Goal: Participate in discussion: Engage in conversation with other users on a specific topic

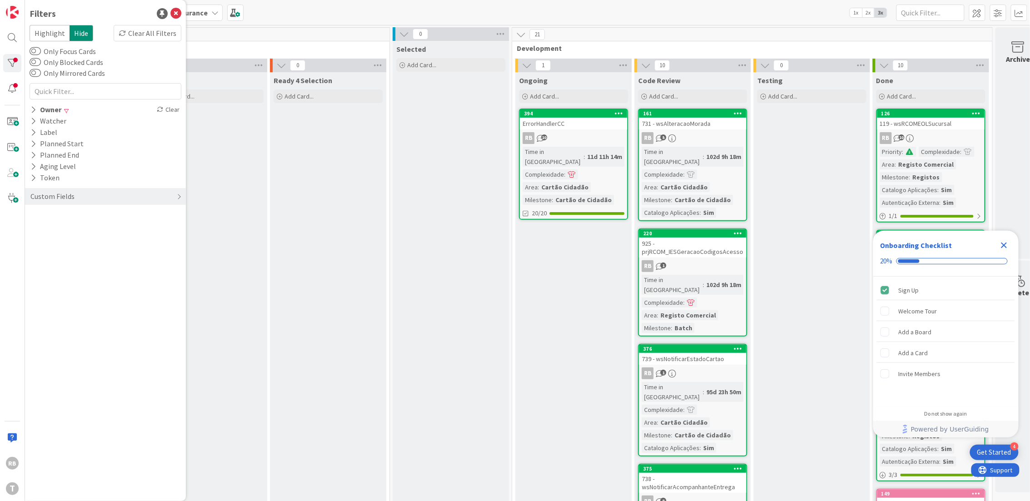
click at [595, 152] on div "11d 11h 14m" at bounding box center [605, 157] width 40 height 10
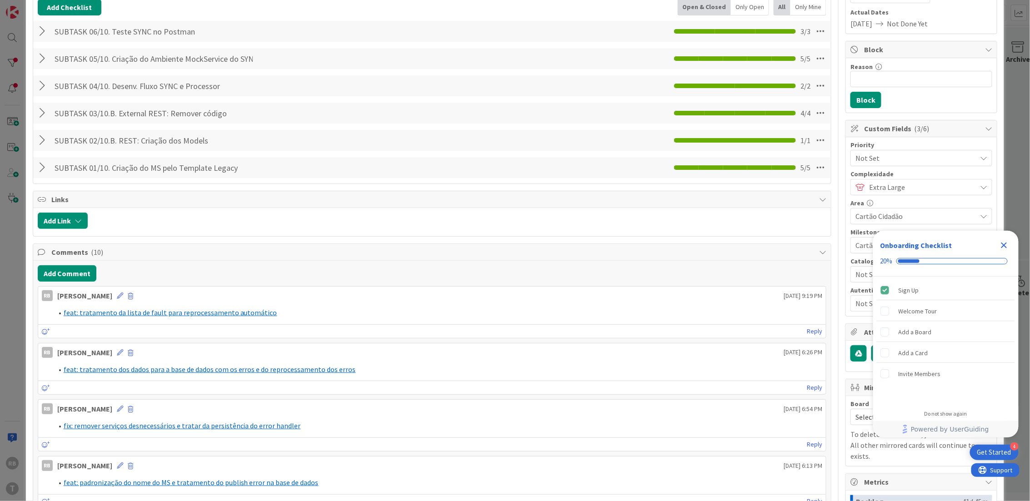
scroll to position [303, 0]
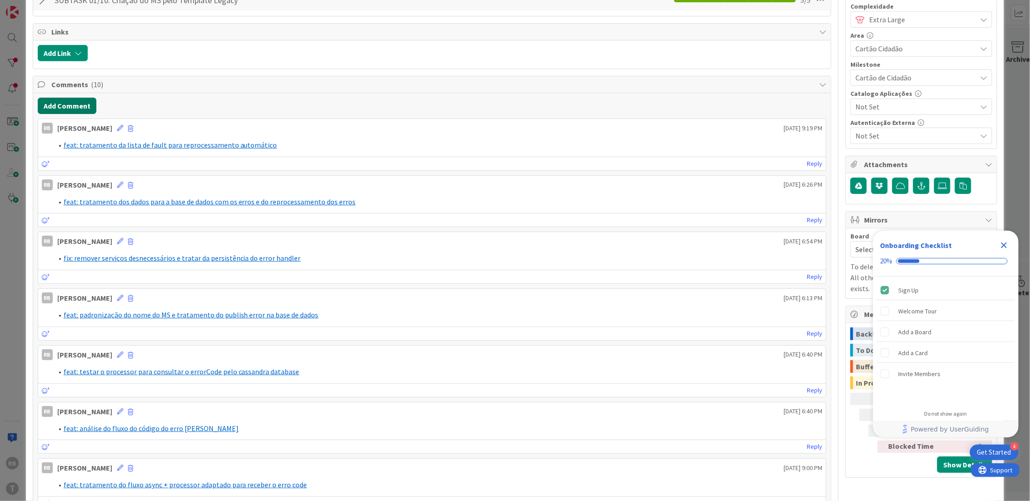
click at [63, 105] on button "Add Comment" at bounding box center [67, 106] width 59 height 16
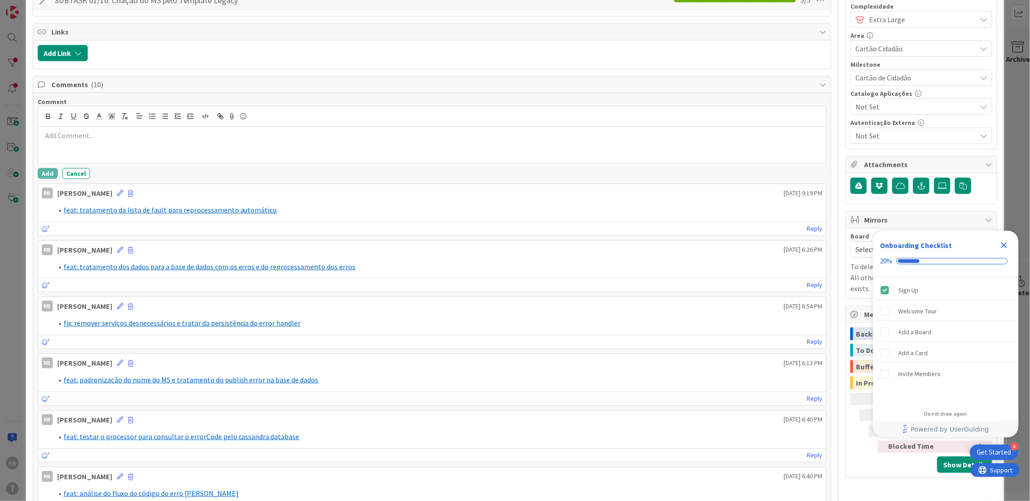
click at [94, 142] on div at bounding box center [432, 145] width 788 height 36
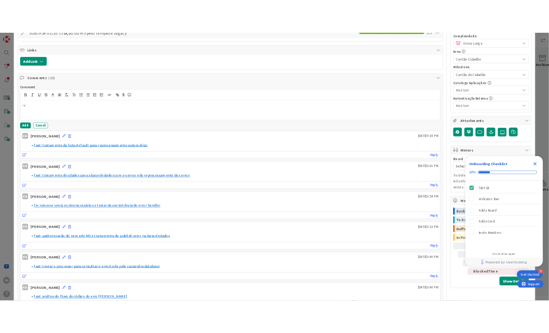
scroll to position [0, 0]
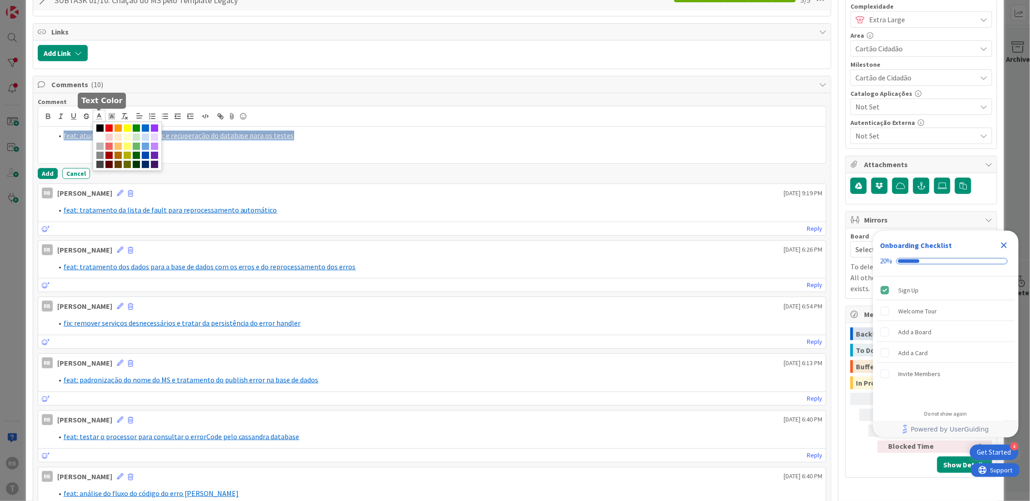
click at [98, 112] on icon at bounding box center [99, 116] width 8 height 8
click at [143, 129] on span at bounding box center [145, 128] width 7 height 7
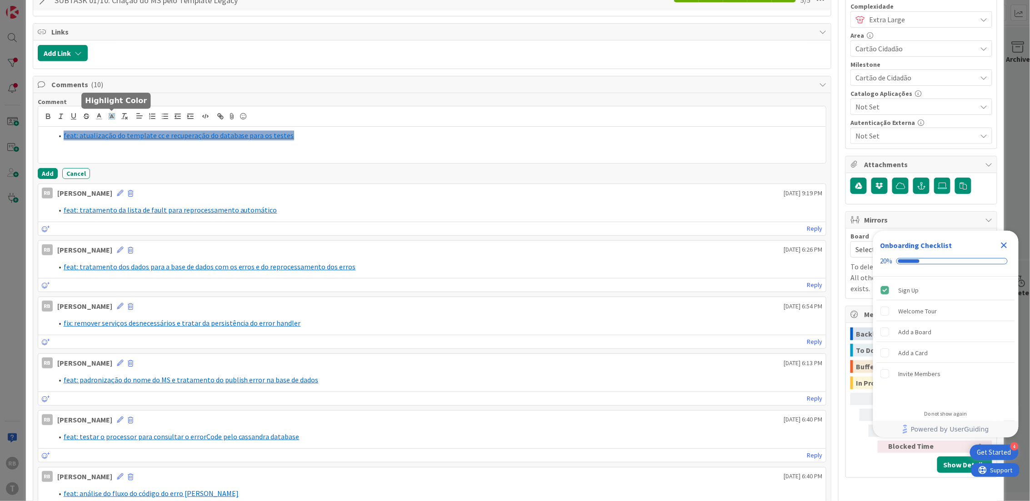
click at [110, 114] on rect at bounding box center [110, 113] width 0 height 0
click at [116, 137] on span at bounding box center [112, 137] width 7 height 7
click at [46, 172] on button "Add" at bounding box center [48, 173] width 20 height 11
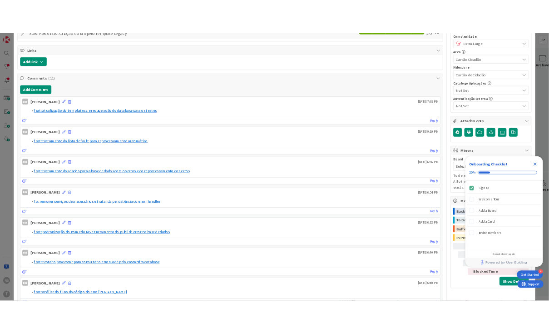
scroll to position [358, 0]
